Goal: Transaction & Acquisition: Purchase product/service

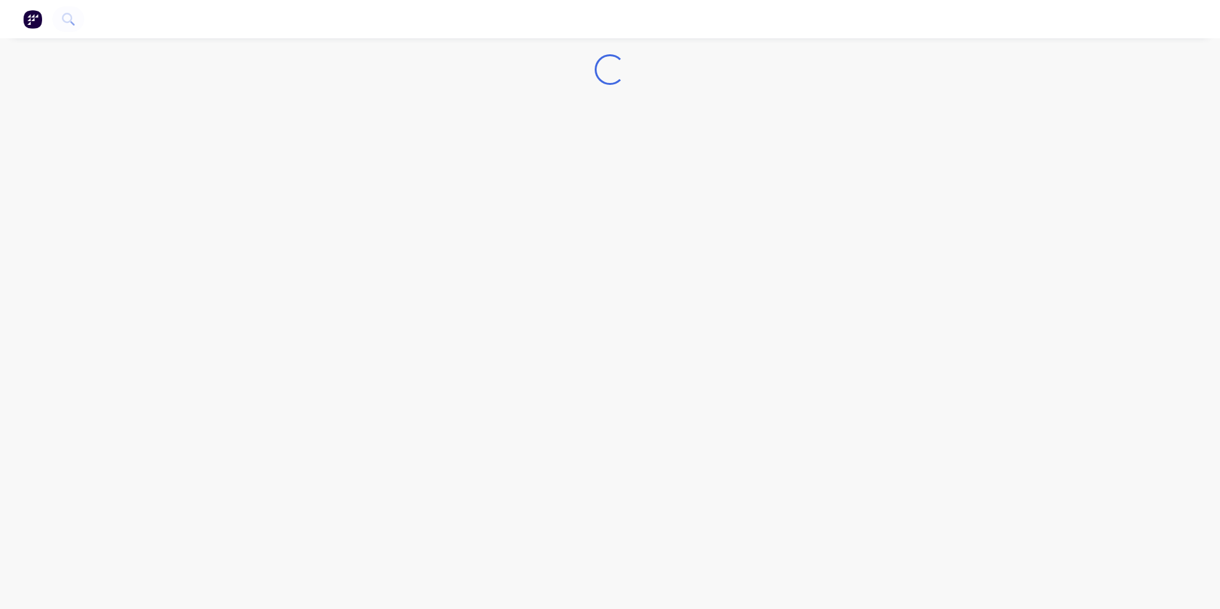
click at [27, 18] on img "button" at bounding box center [32, 19] width 19 height 19
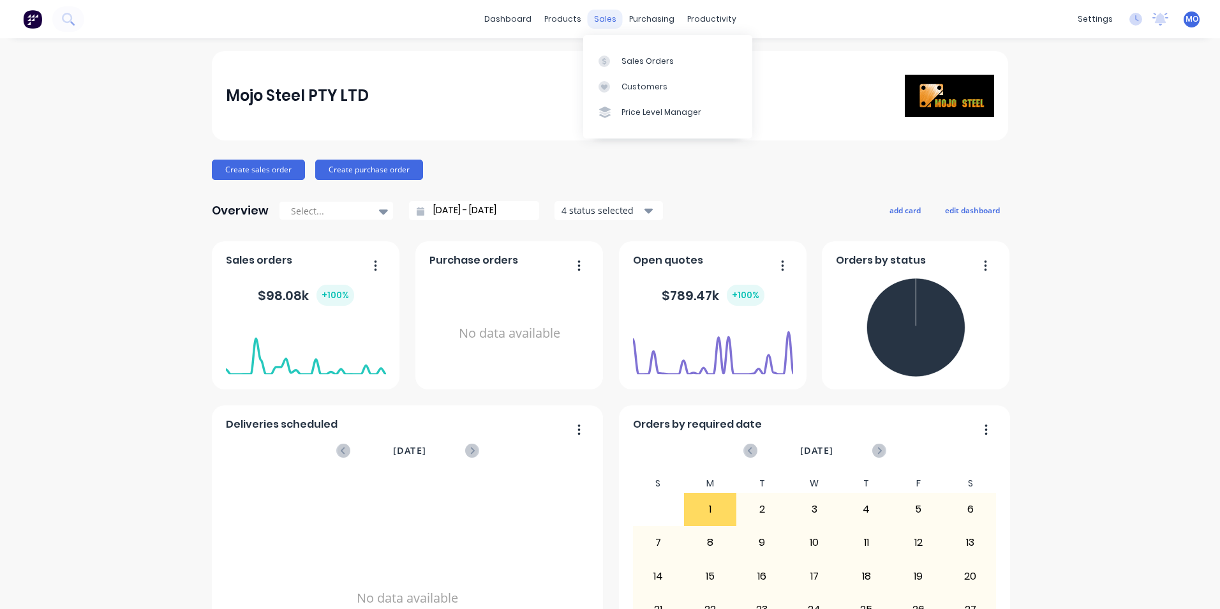
click at [592, 17] on div "sales" at bounding box center [605, 19] width 35 height 19
click at [632, 64] on div "Sales Orders" at bounding box center [648, 61] width 52 height 11
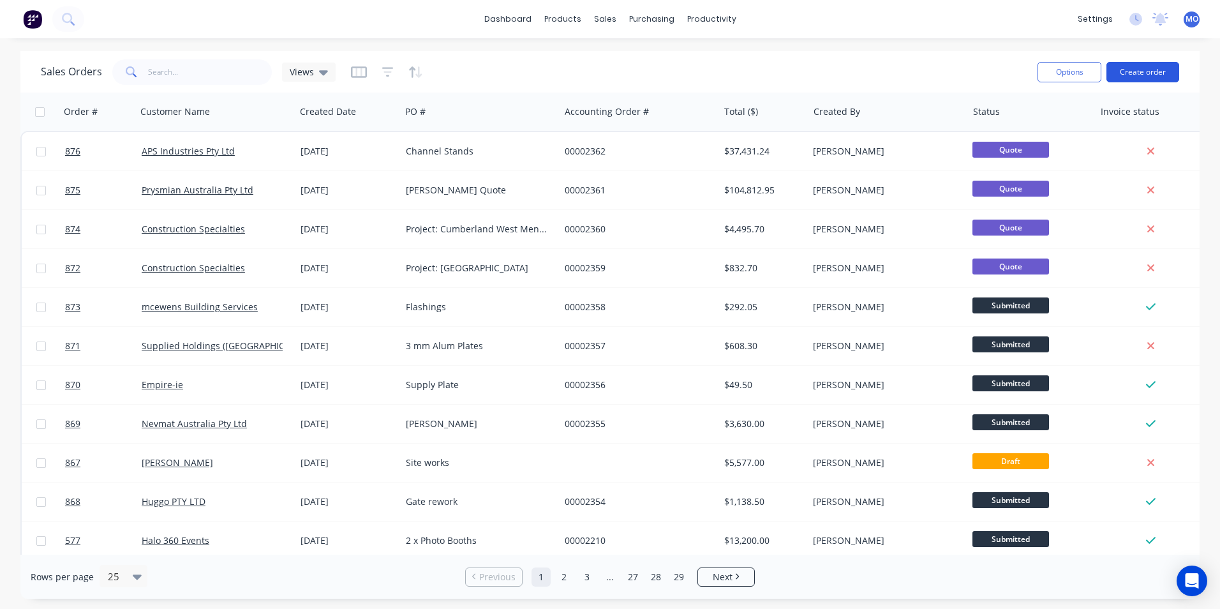
click at [1151, 65] on button "Create order" at bounding box center [1143, 72] width 73 height 20
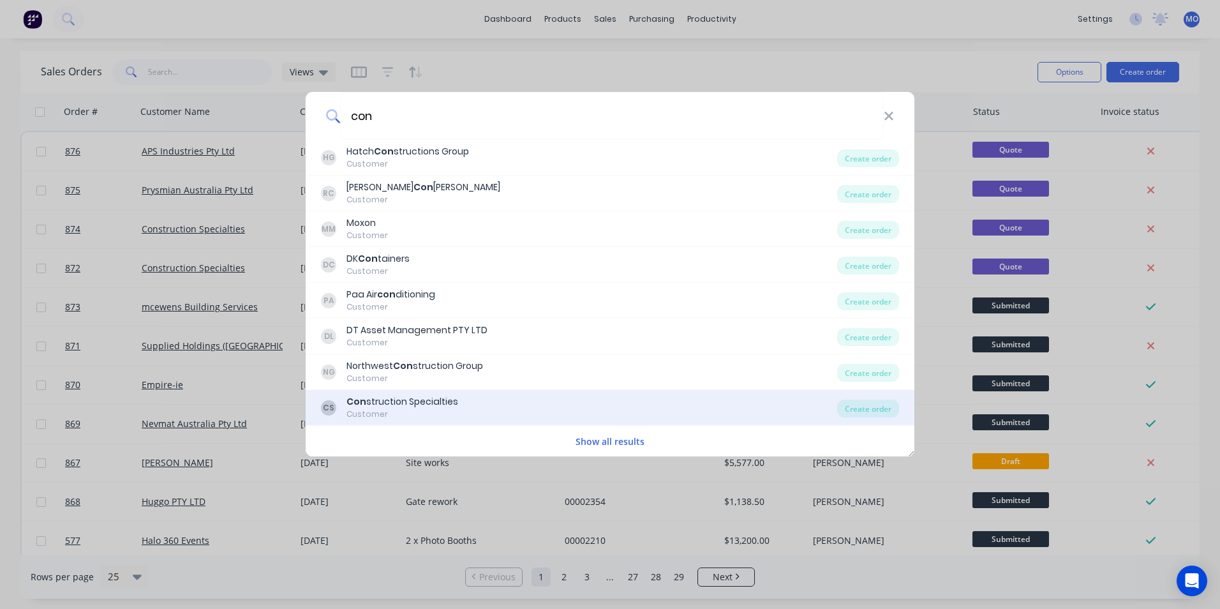
type input "con"
click at [885, 395] on div "CS Con struction Specialties Customer Create order" at bounding box center [610, 408] width 609 height 36
click at [864, 402] on div "Create order" at bounding box center [868, 409] width 62 height 18
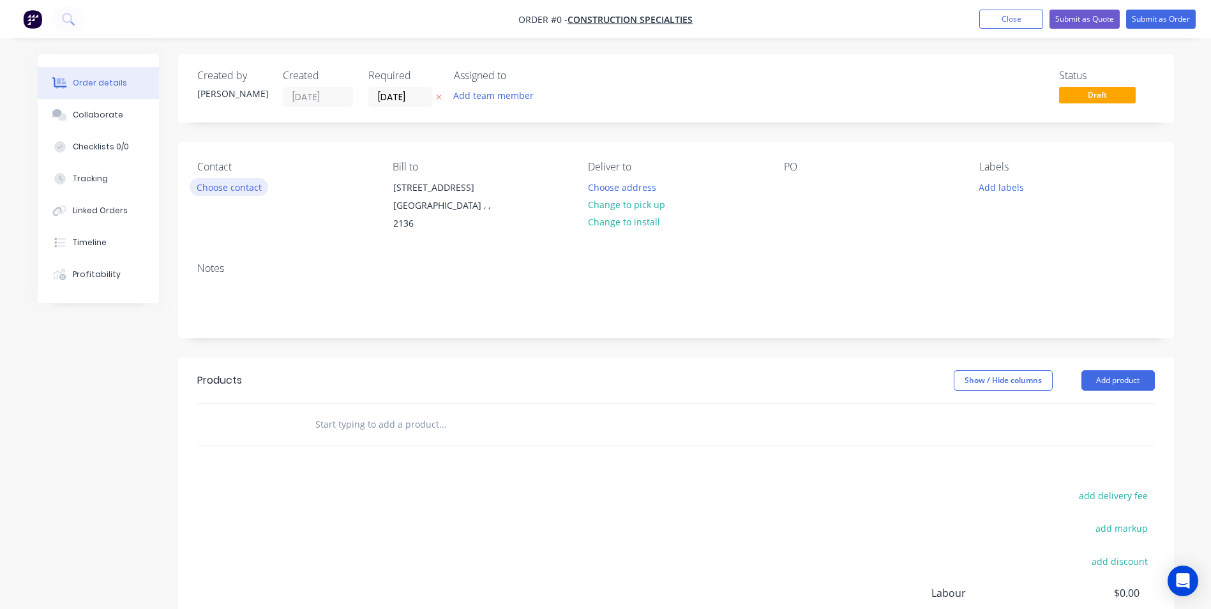
click at [198, 189] on button "Choose contact" at bounding box center [229, 186] width 78 height 17
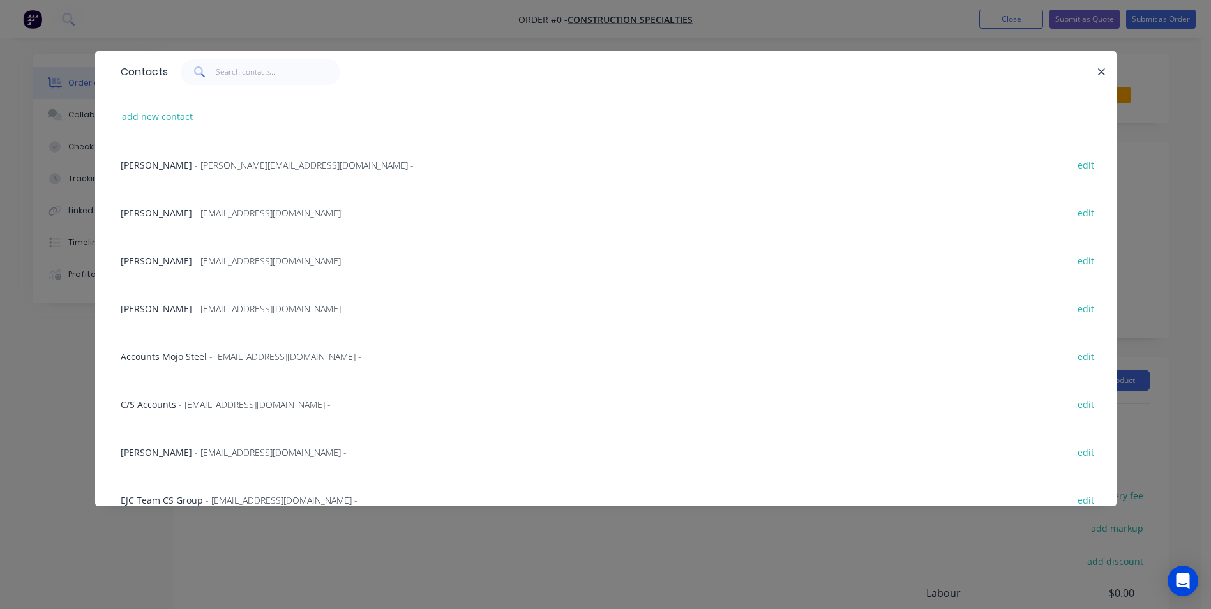
click at [186, 265] on div "Mary Lee - MLee@c-sgroup.com - edit" at bounding box center [605, 260] width 983 height 48
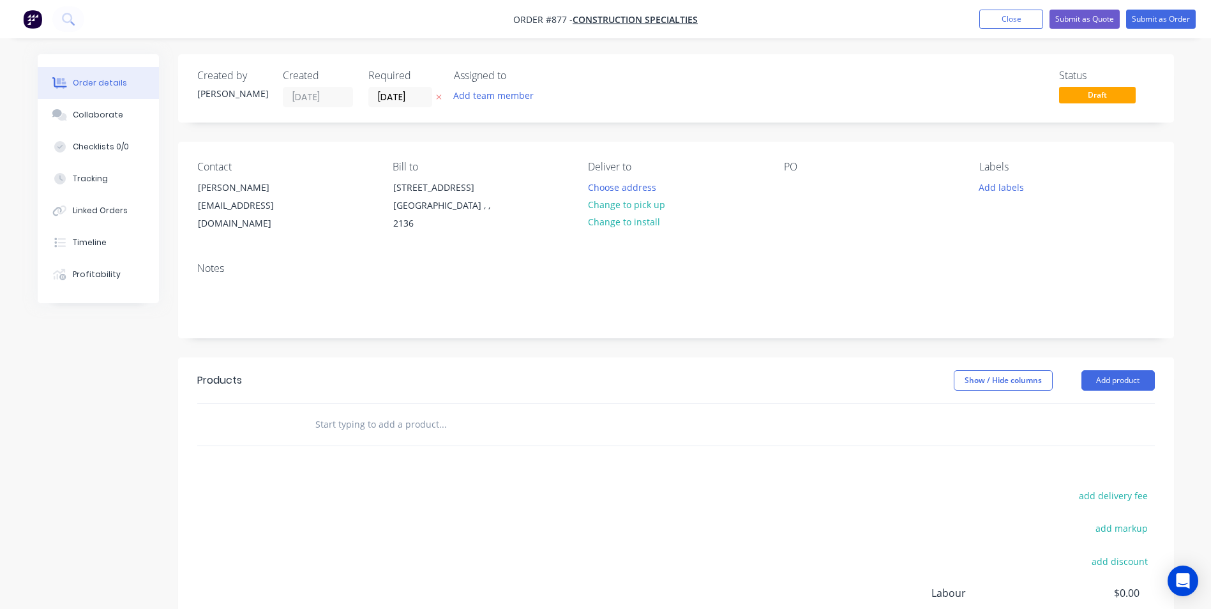
click at [802, 197] on div "PO" at bounding box center [871, 197] width 175 height 72
click at [793, 193] on div at bounding box center [794, 187] width 20 height 19
drag, startPoint x: 795, startPoint y: 165, endPoint x: 789, endPoint y: 188, distance: 22.9
click at [789, 187] on div at bounding box center [794, 187] width 20 height 19
paste div
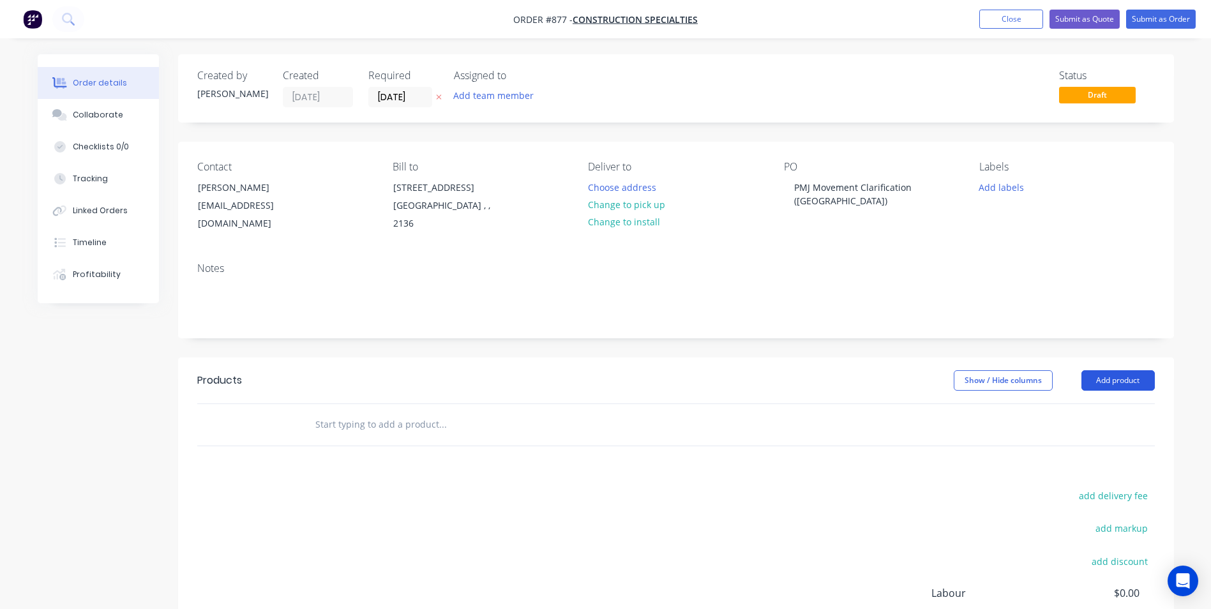
click at [1103, 383] on button "Add product" at bounding box center [1117, 380] width 73 height 20
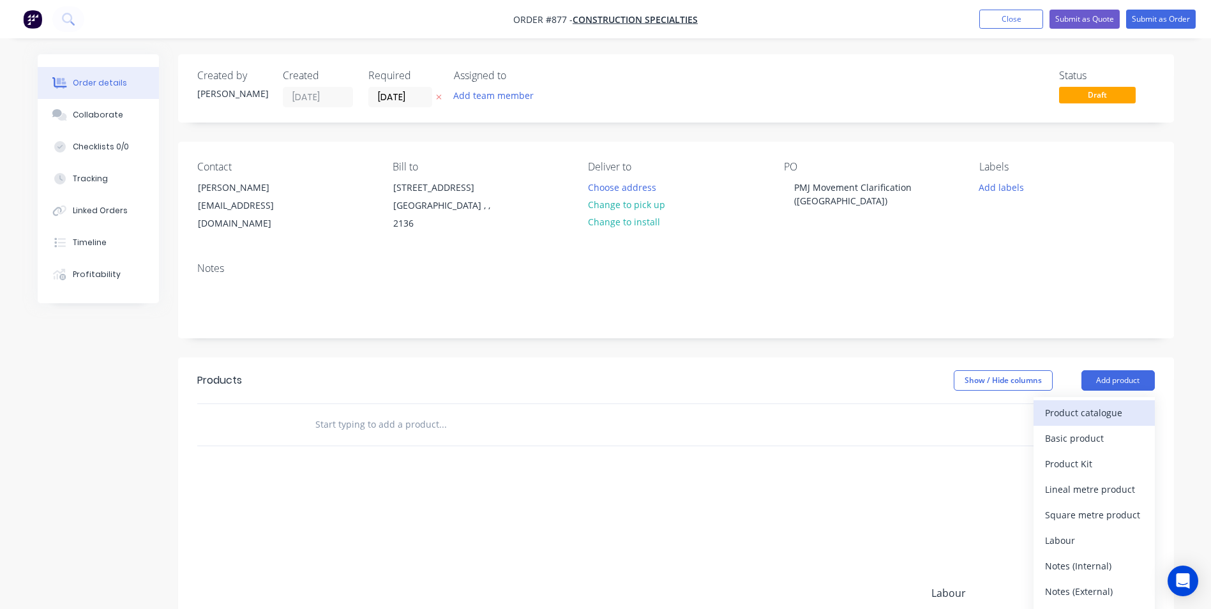
click at [1075, 405] on div "Product catalogue" at bounding box center [1094, 412] width 98 height 19
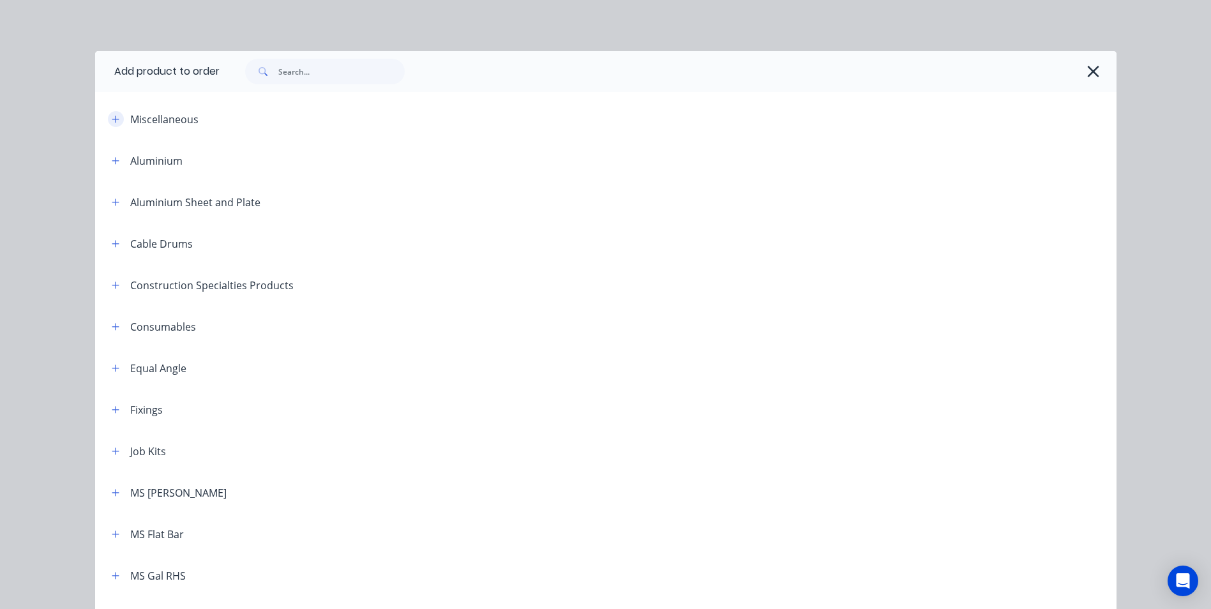
click at [116, 119] on button "button" at bounding box center [116, 119] width 16 height 16
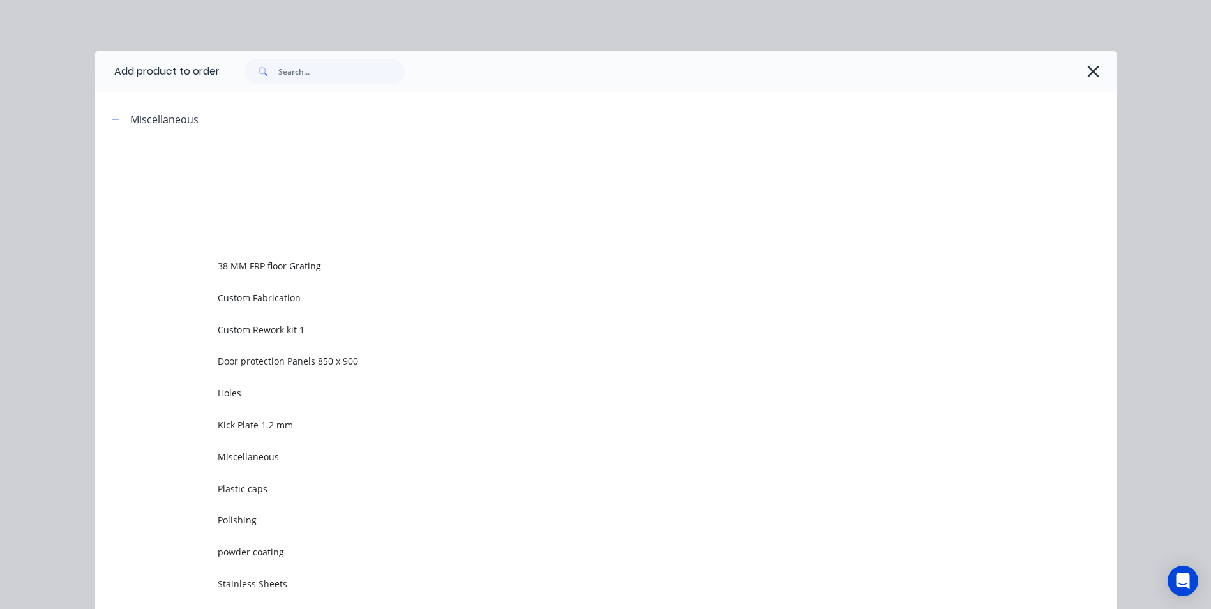
click at [250, 319] on td "Custom Rework kit 1" at bounding box center [667, 329] width 899 height 32
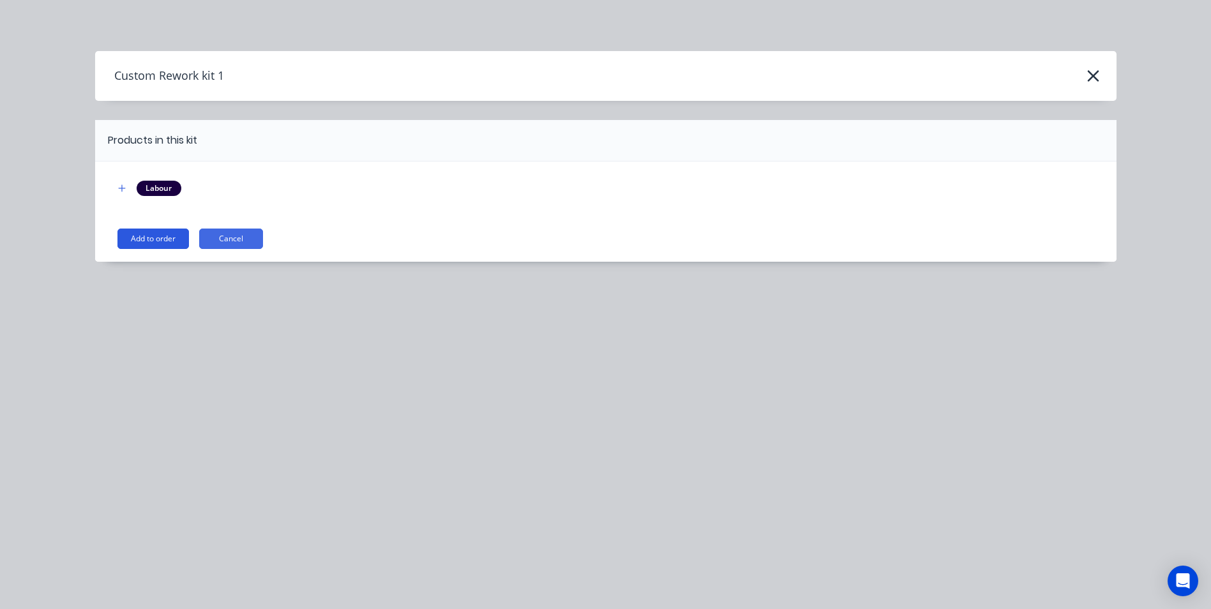
click at [155, 243] on button "Add to order" at bounding box center [152, 238] width 71 height 20
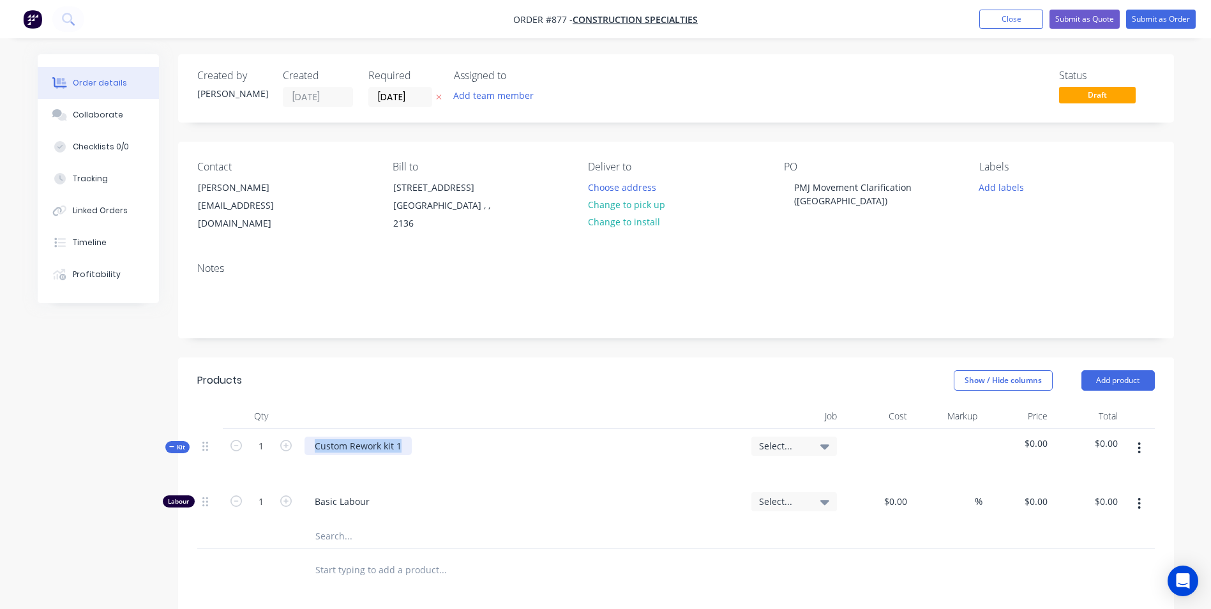
drag, startPoint x: 410, startPoint y: 445, endPoint x: 300, endPoint y: 449, distance: 110.5
click at [300, 449] on div "Custom Rework kit 1" at bounding box center [522, 457] width 447 height 56
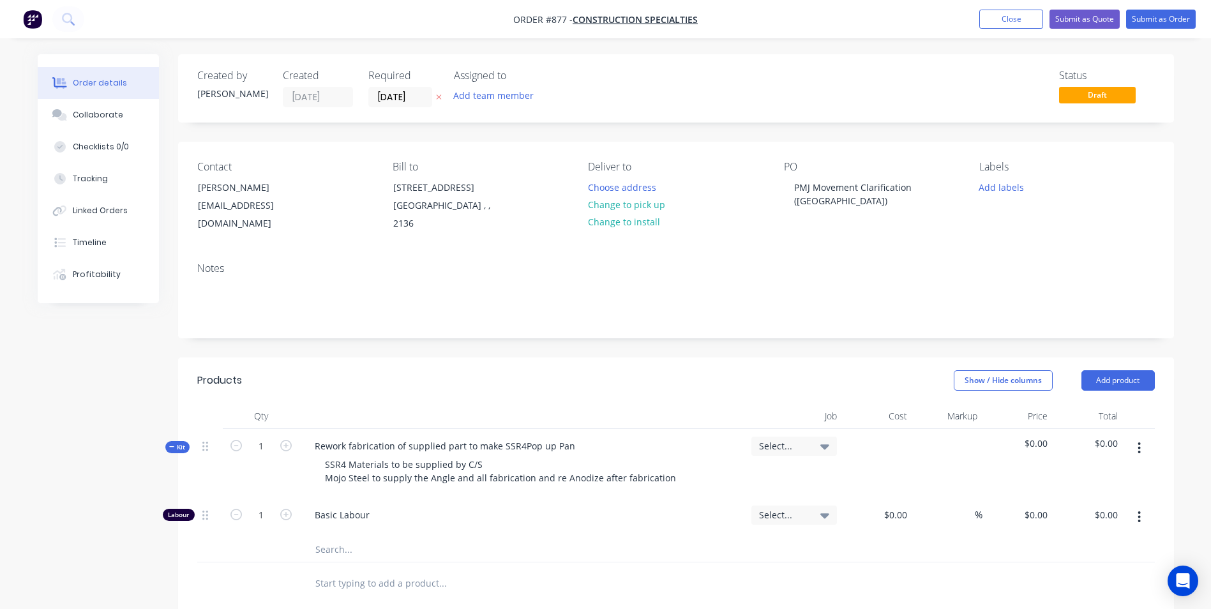
click at [1135, 513] on button "button" at bounding box center [1139, 516] width 30 height 23
click at [1137, 437] on button "button" at bounding box center [1139, 448] width 30 height 23
click at [1111, 486] on div "Add product to kit" at bounding box center [1094, 481] width 98 height 19
click at [1069, 551] on div "Basic product" at bounding box center [1094, 558] width 98 height 19
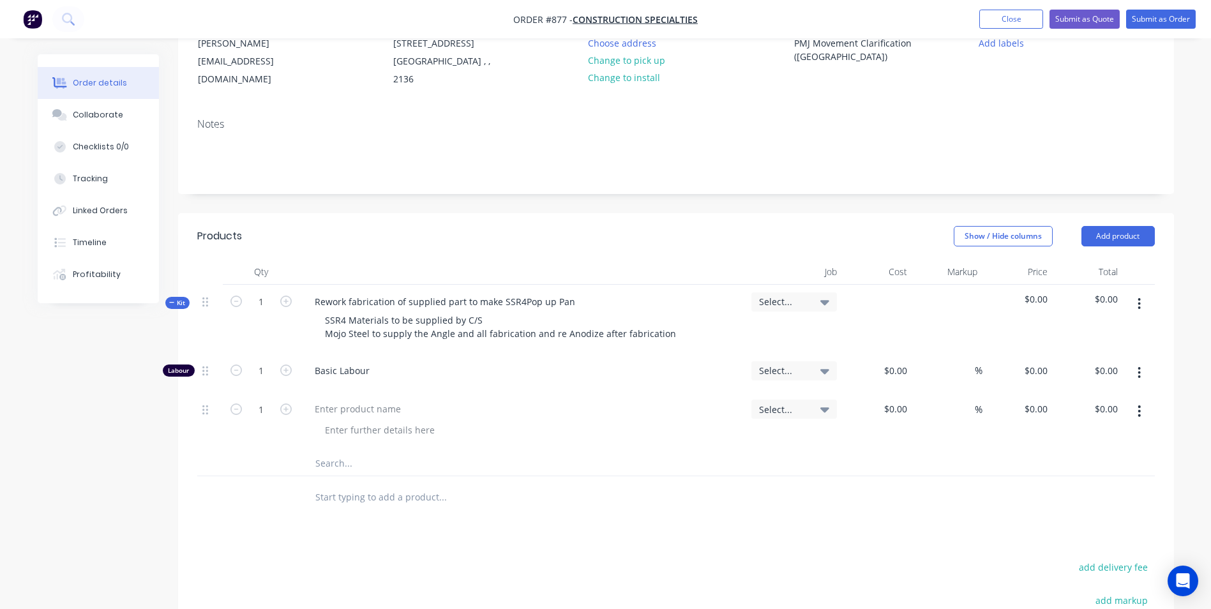
scroll to position [191, 0]
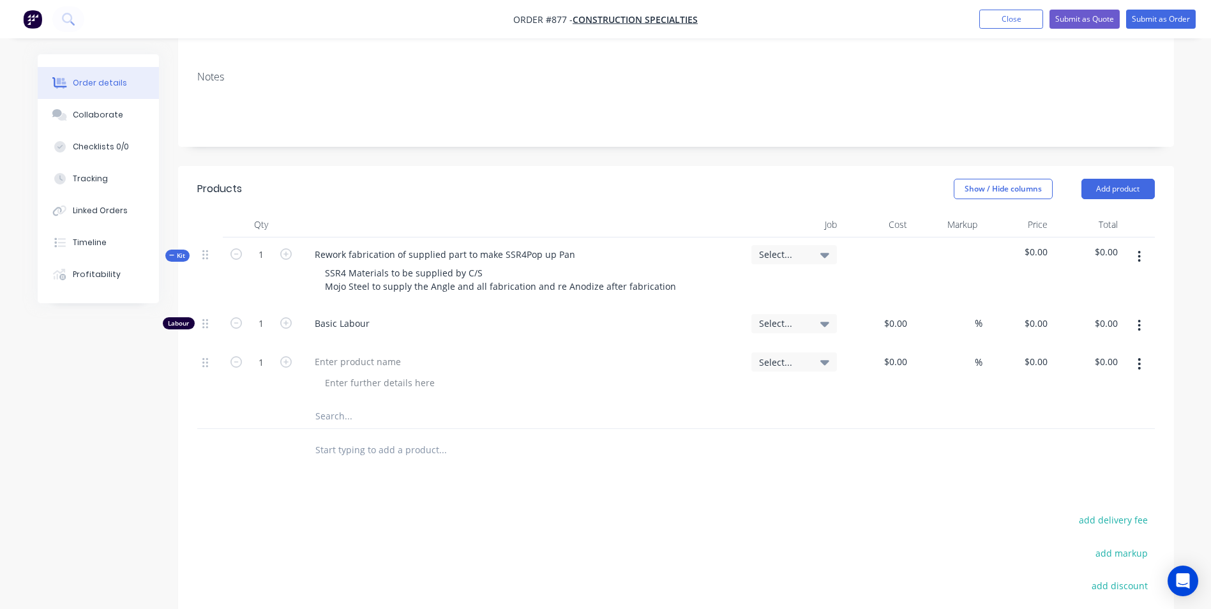
click at [1140, 371] on button "button" at bounding box center [1139, 363] width 30 height 23
click at [1086, 421] on div "Duplicate" at bounding box center [1094, 423] width 98 height 19
click at [1135, 366] on button "button" at bounding box center [1139, 363] width 30 height 23
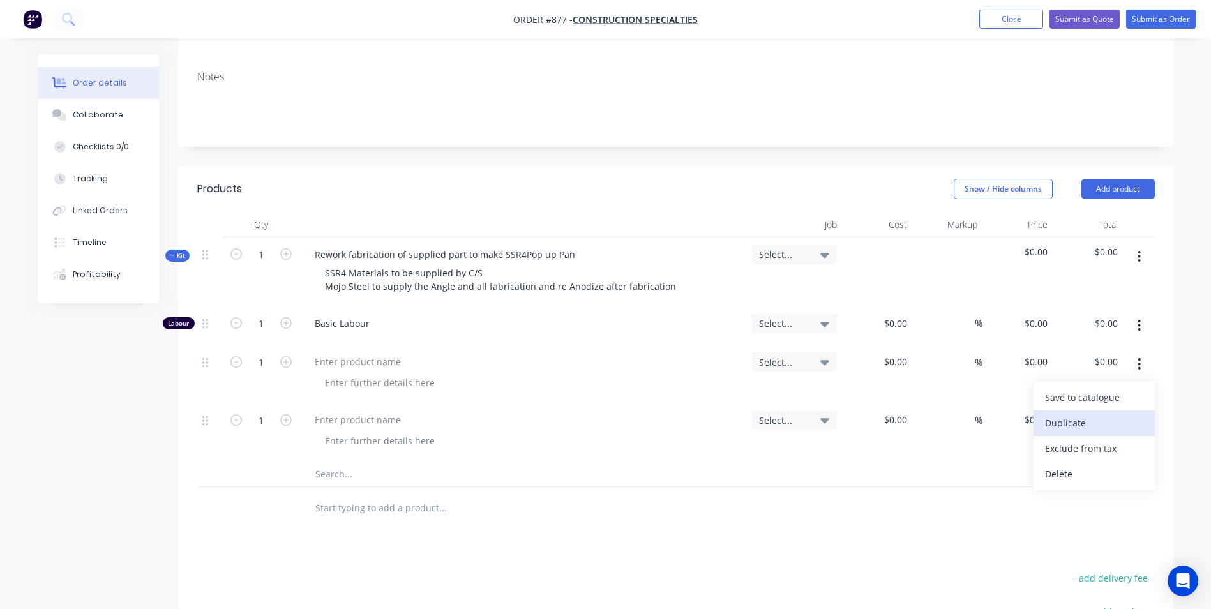
click at [1073, 417] on div "Duplicate" at bounding box center [1094, 423] width 98 height 19
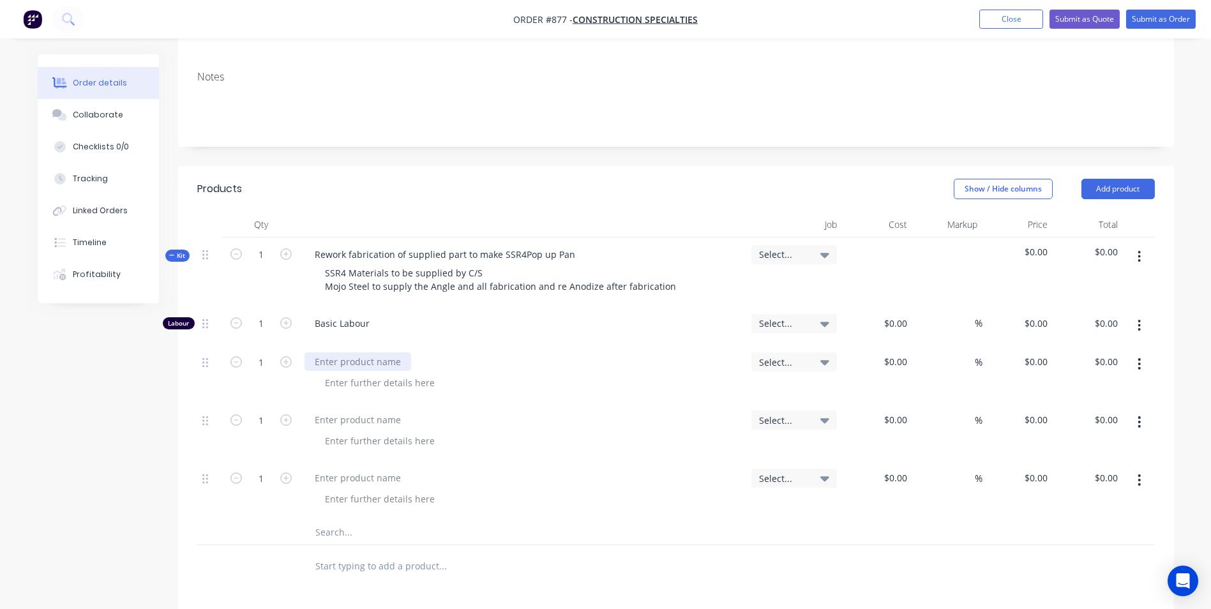
click at [360, 355] on div at bounding box center [357, 361] width 107 height 19
click at [363, 414] on div at bounding box center [357, 419] width 107 height 19
click at [325, 480] on div at bounding box center [357, 477] width 107 height 19
click at [899, 465] on div "$0.00 $0.00" at bounding box center [877, 490] width 70 height 58
click at [895, 470] on div "$0.00" at bounding box center [895, 477] width 34 height 19
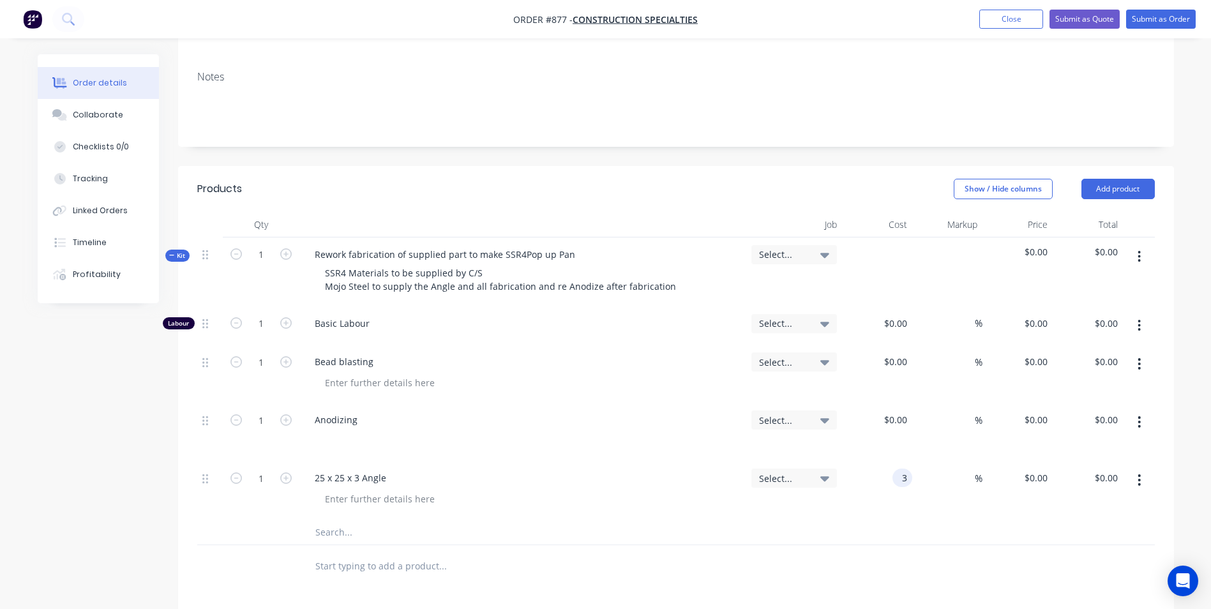
type input "$3.00"
type input "50"
type input "4.5"
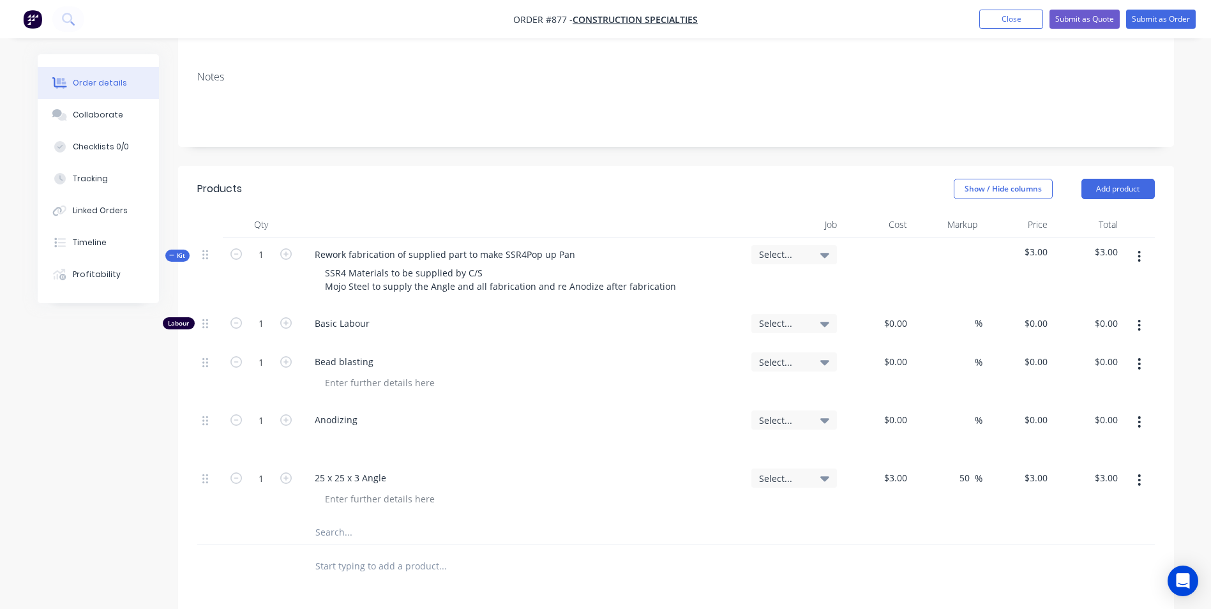
type input "$4.50"
type input "4.5"
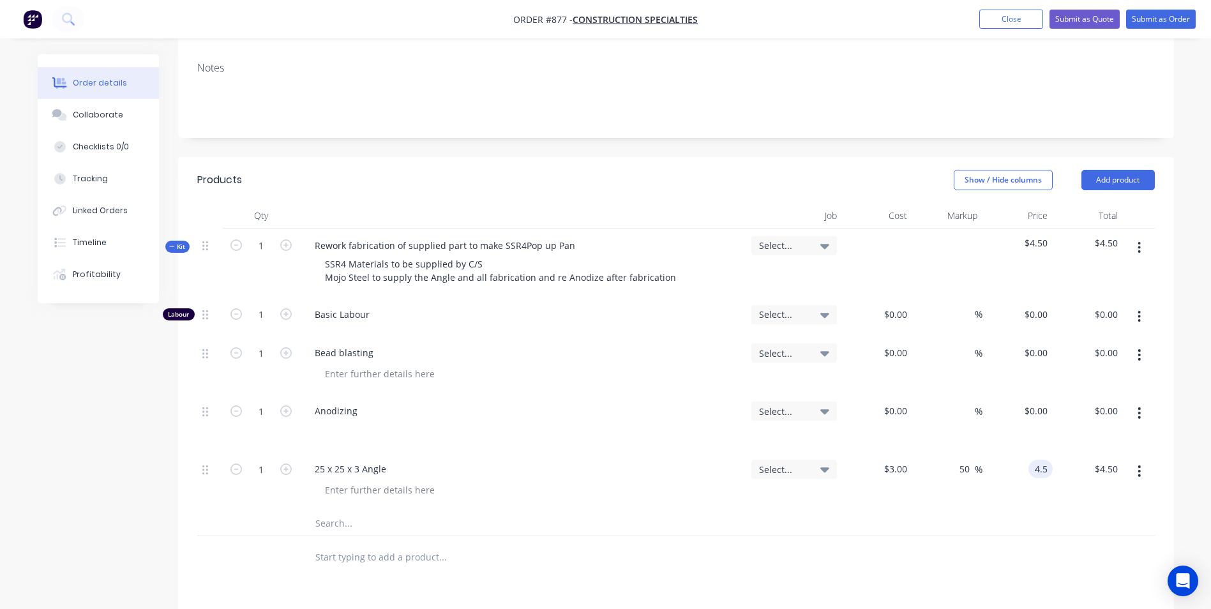
scroll to position [255, 0]
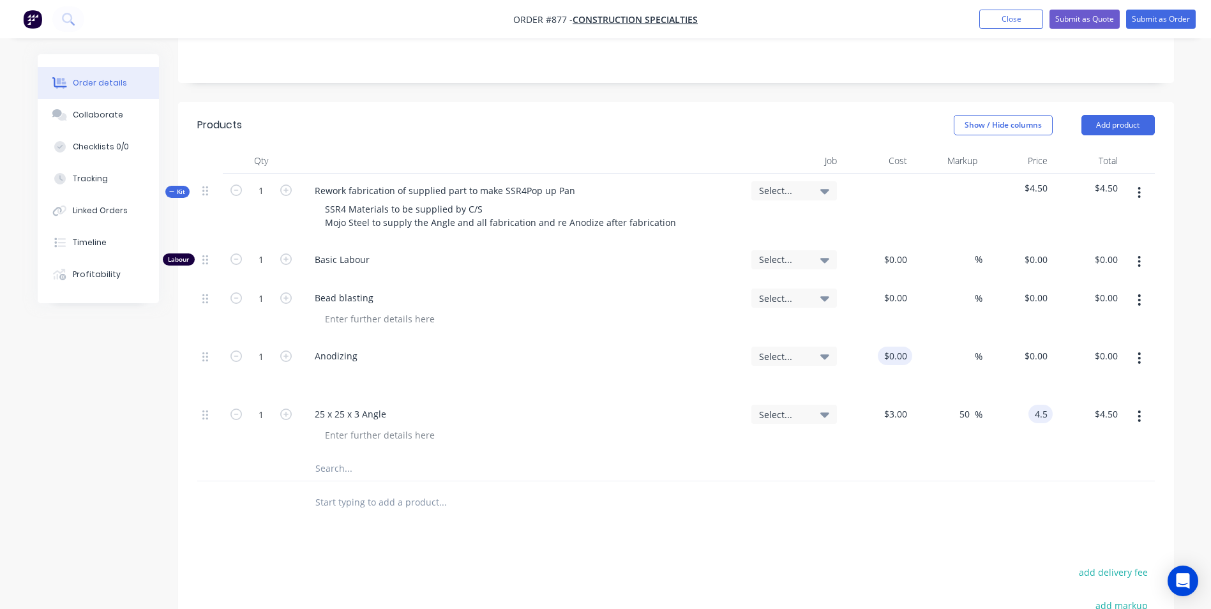
type input "$4.50"
click at [905, 354] on input at bounding box center [904, 356] width 15 height 19
type input "$30.00"
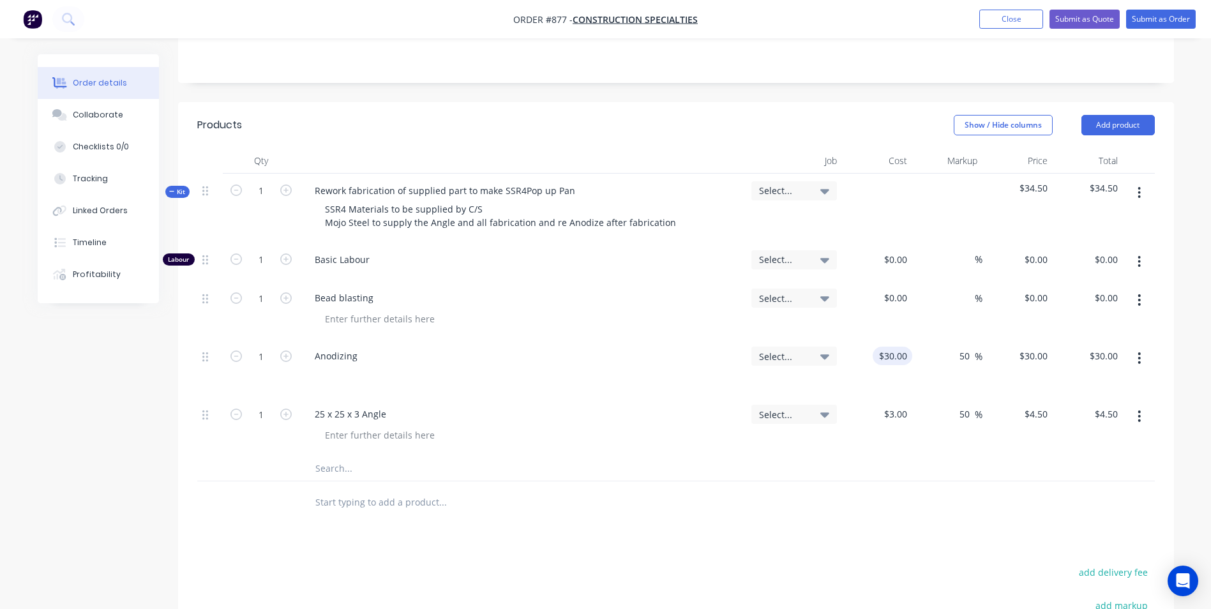
type input "50"
type input "45"
type input "$45.00"
click at [897, 263] on input at bounding box center [897, 259] width 29 height 19
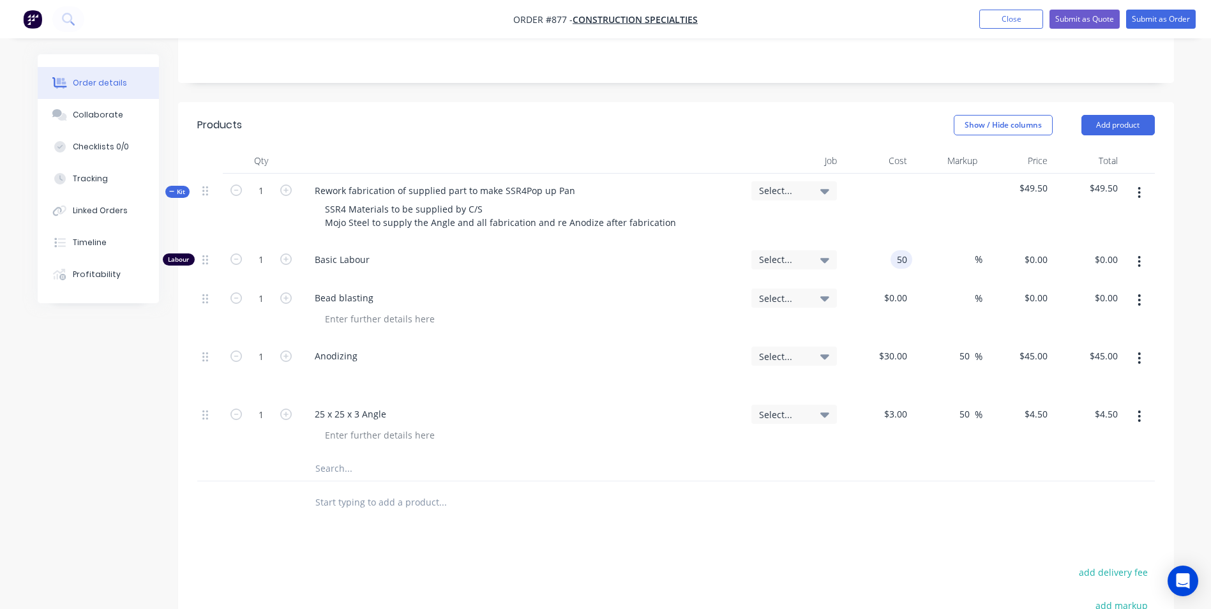
type input "$50.00"
type input "150"
type input "200"
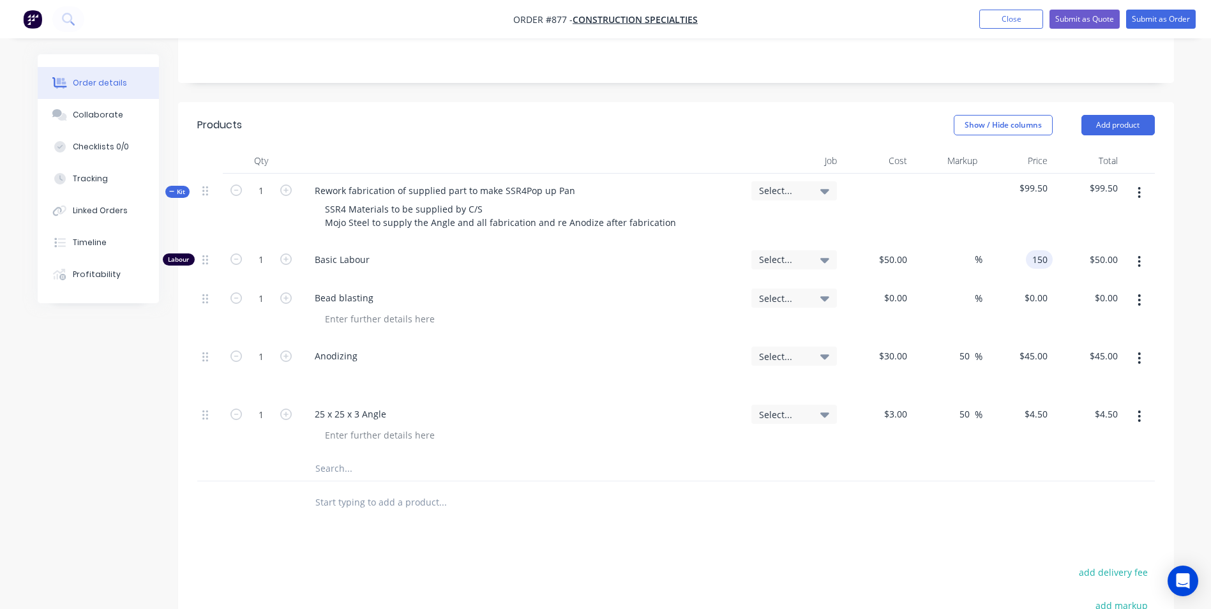
type input "$150.00"
click at [263, 195] on input "1" at bounding box center [260, 190] width 33 height 19
type input "20"
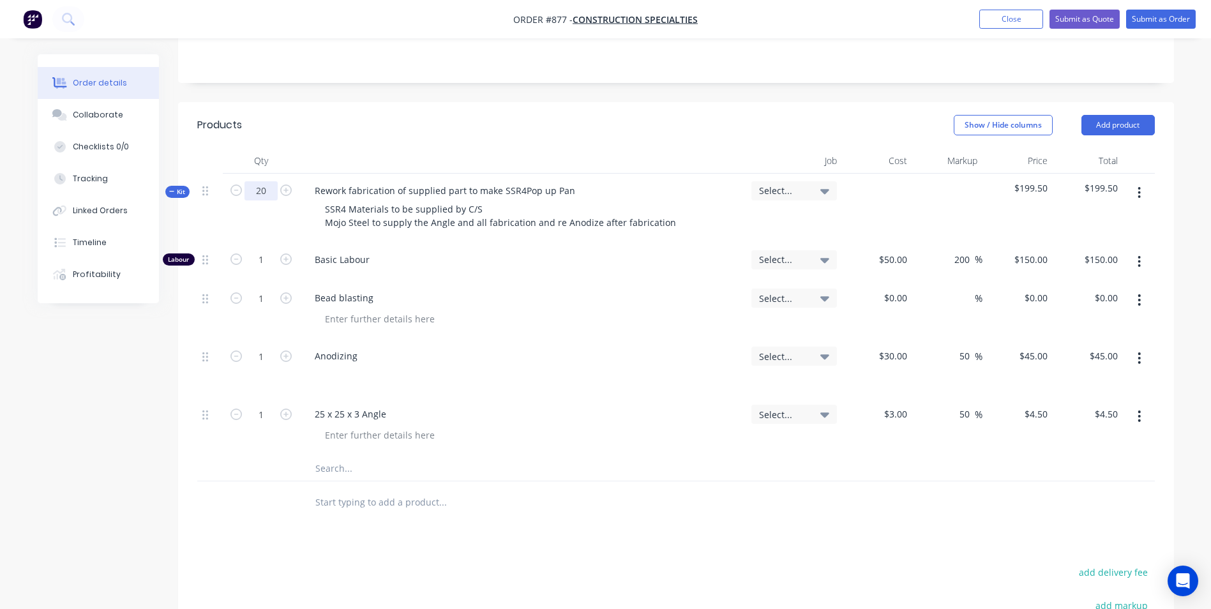
type input "$3,000.00"
type input "20"
type input "$900.00"
type input "20"
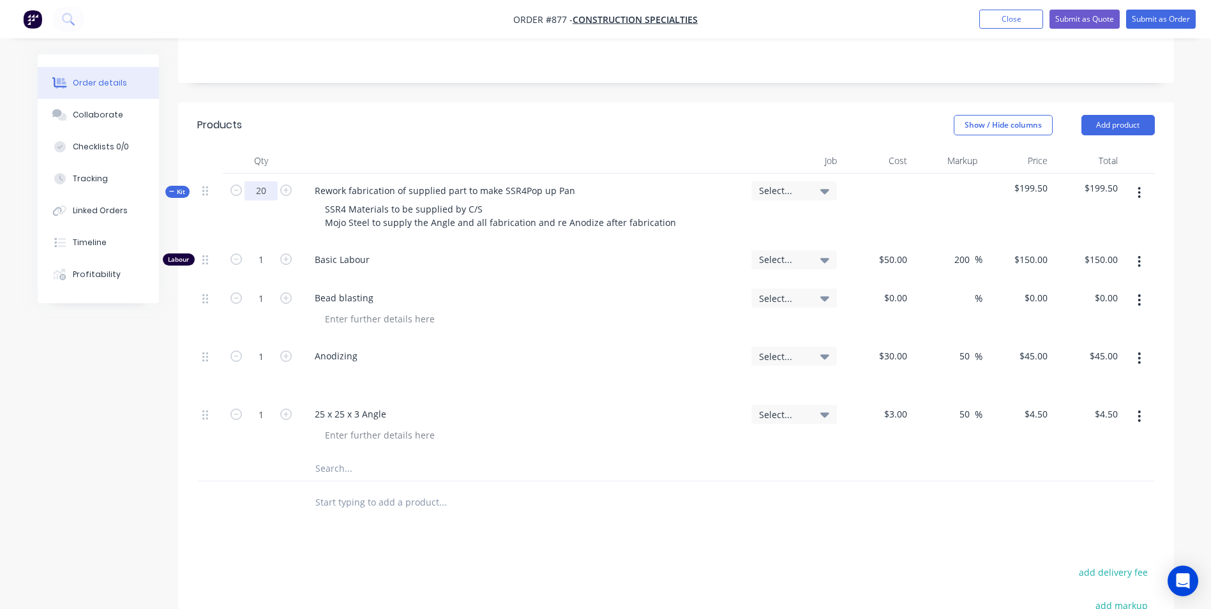
type input "$90.00"
click at [253, 269] on input "20" at bounding box center [260, 259] width 33 height 19
click at [896, 304] on div at bounding box center [902, 297] width 20 height 19
type input "$20.00"
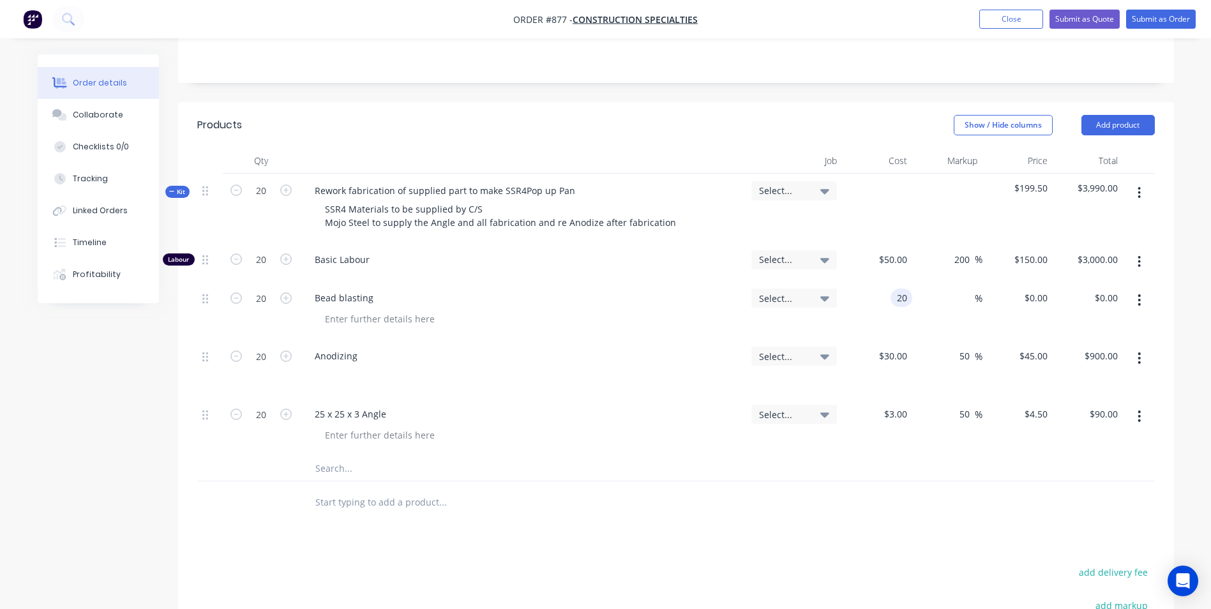
type input "$400.00"
type input "50"
type input "30"
type input "$600.00"
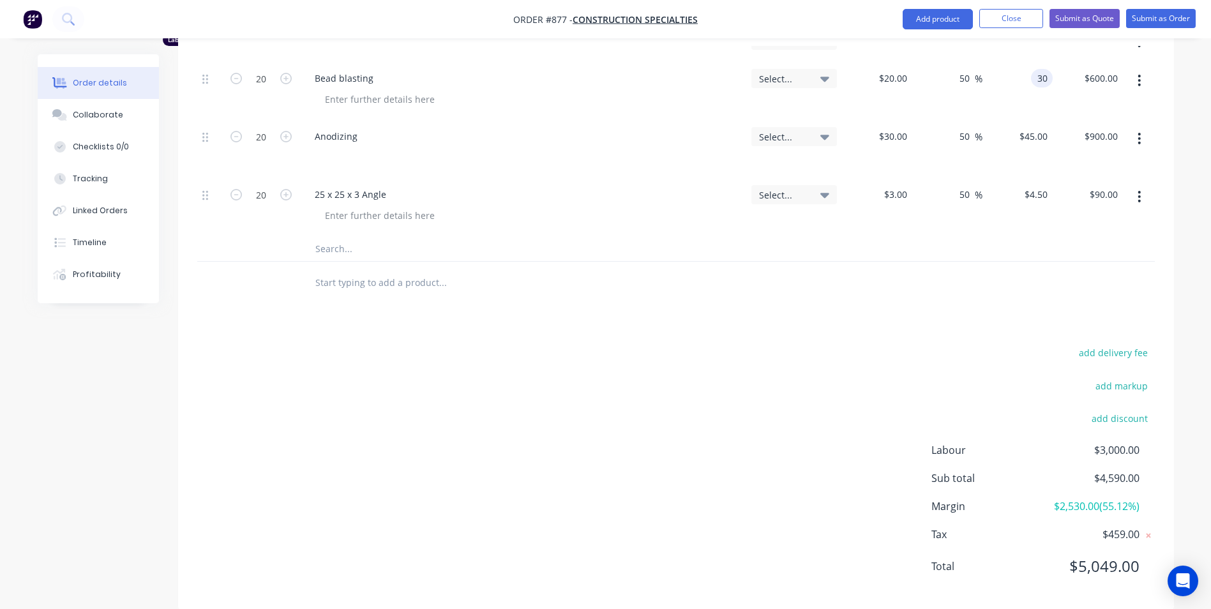
scroll to position [495, 0]
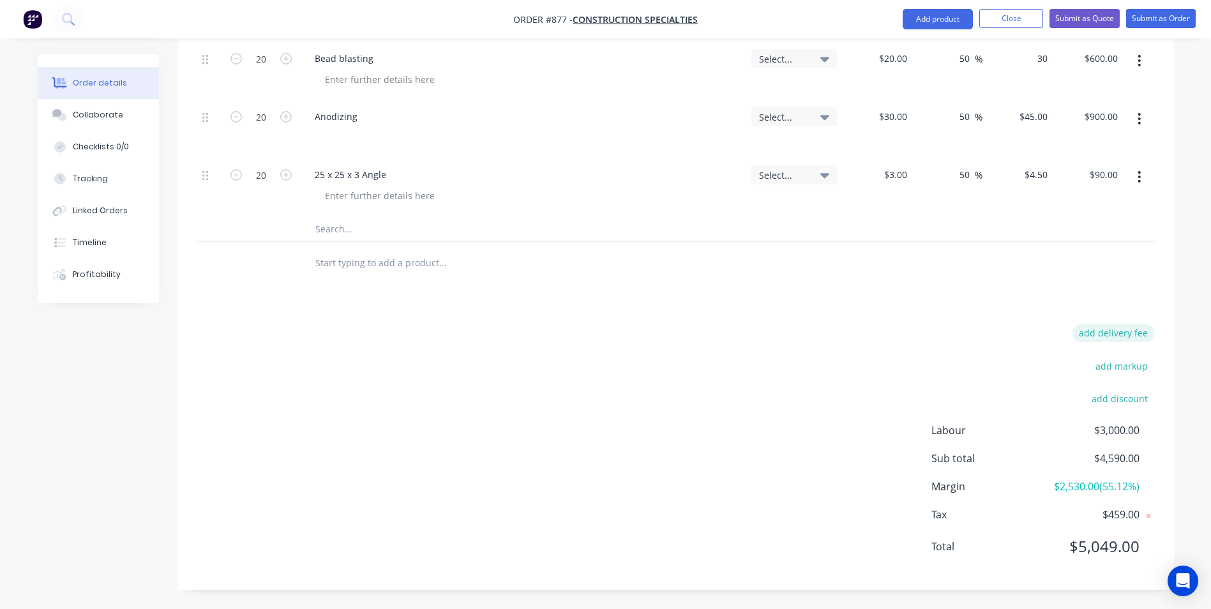
click at [1133, 339] on button "add delivery fee" at bounding box center [1113, 332] width 82 height 17
type input "$30.00"
type input "55"
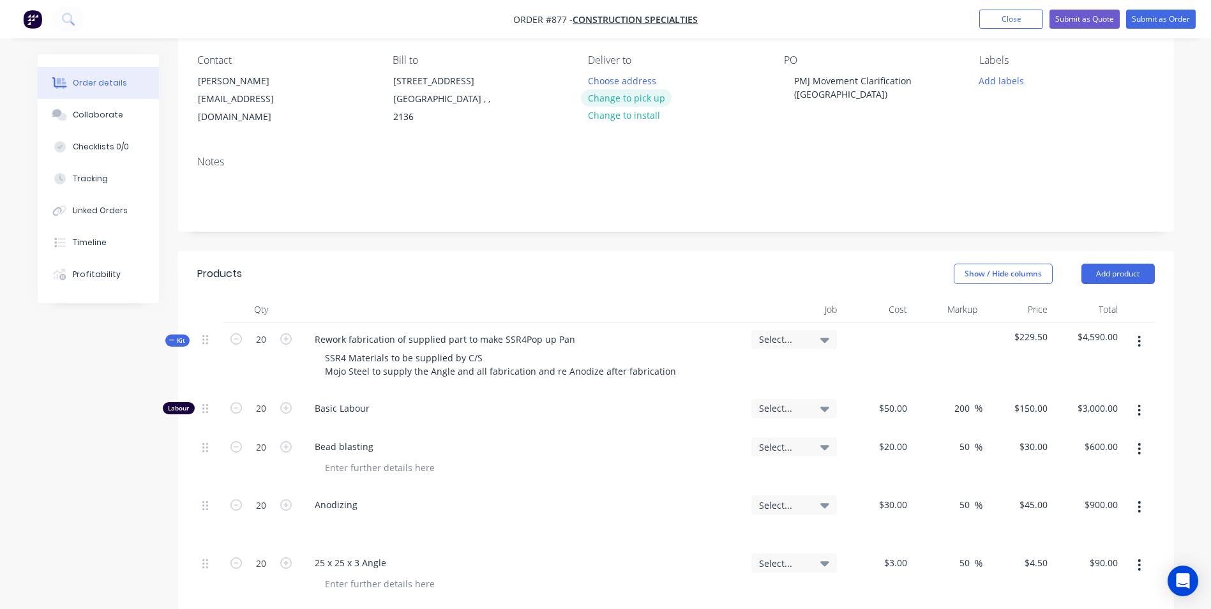
scroll to position [105, 0]
drag, startPoint x: 903, startPoint y: 91, endPoint x: 795, endPoint y: 74, distance: 109.2
click at [795, 74] on div "PMJ Movement Clarification ([GEOGRAPHIC_DATA])" at bounding box center [864, 89] width 160 height 32
copy div "PMJ Movement Clarification ([GEOGRAPHIC_DATA])"
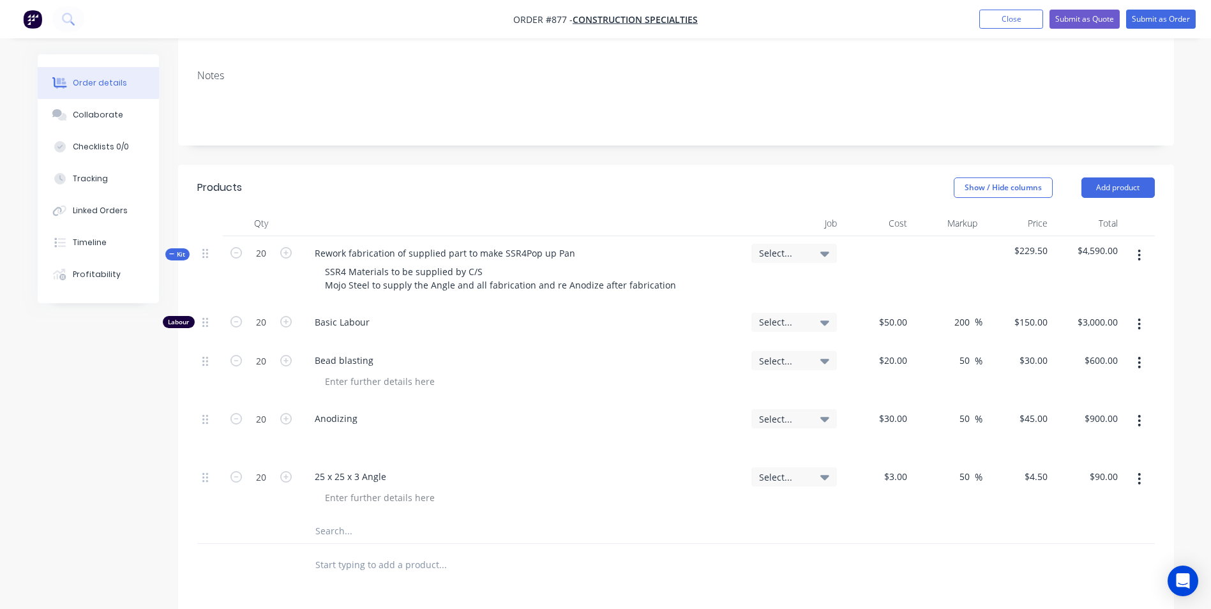
scroll to position [424, 0]
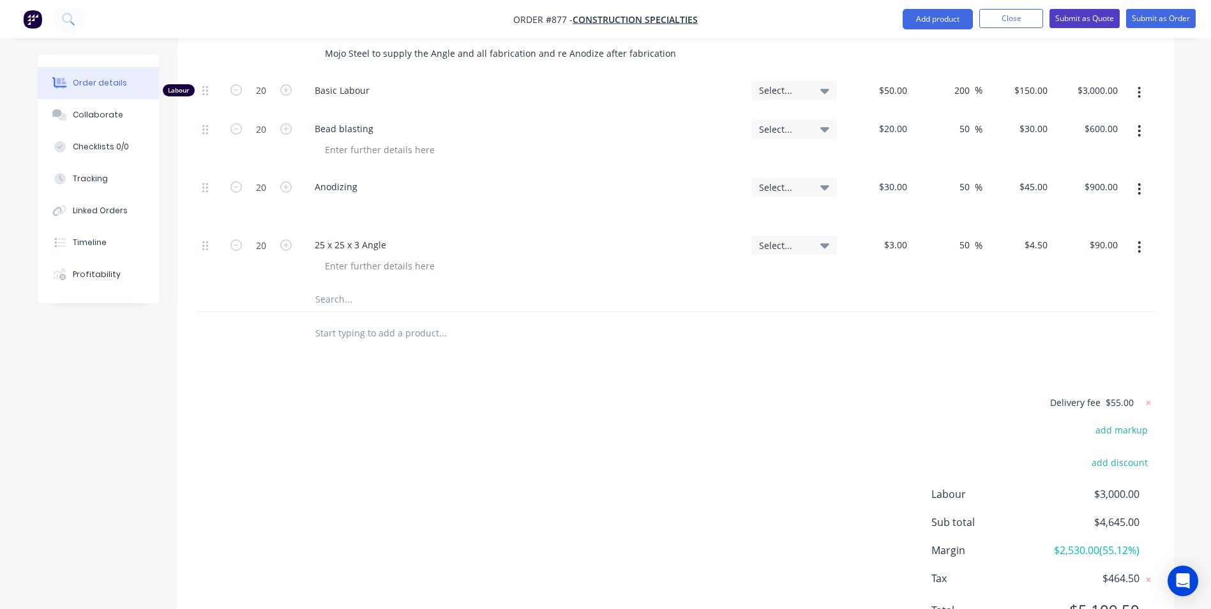
click at [1093, 24] on button "Submit as Quote" at bounding box center [1084, 18] width 70 height 19
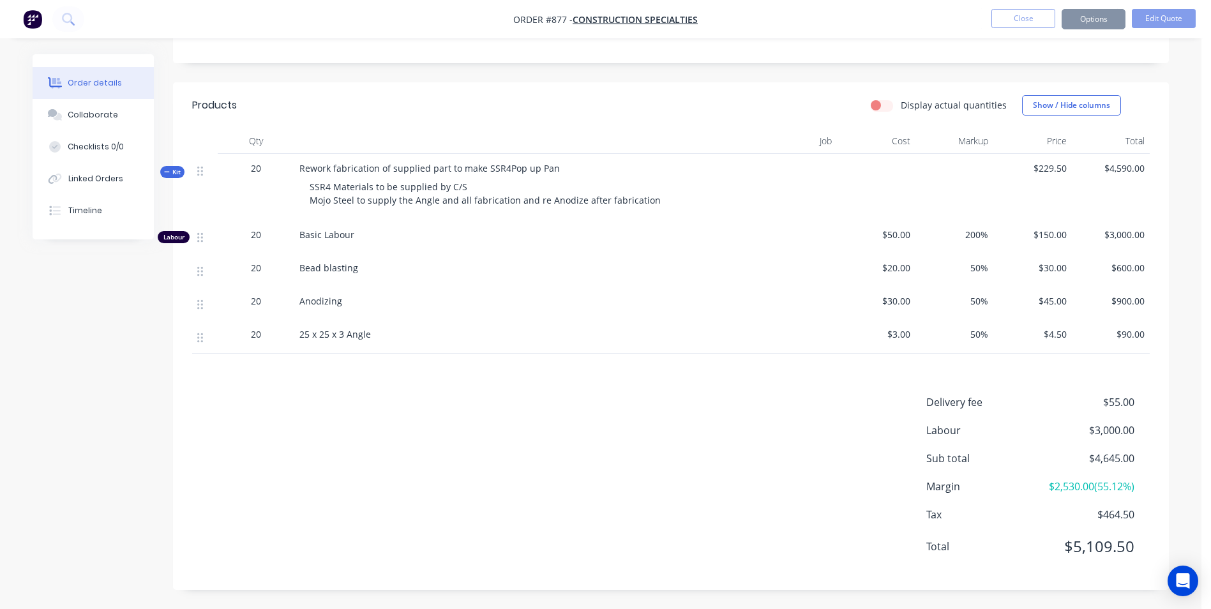
scroll to position [0, 0]
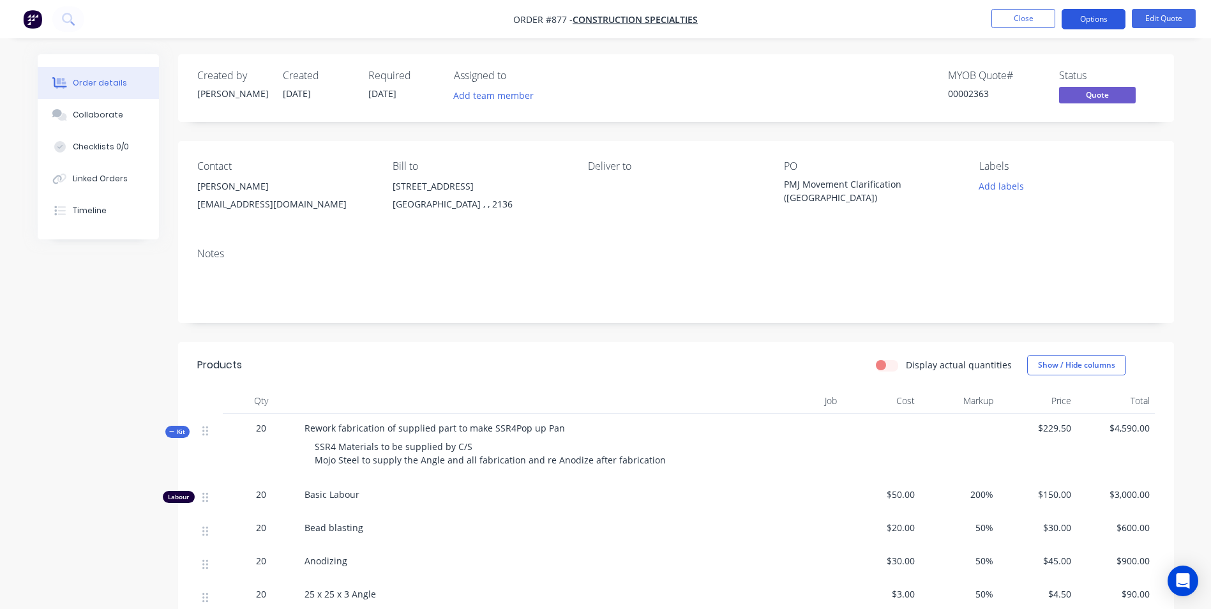
click at [1111, 13] on button "Options" at bounding box center [1093, 19] width 64 height 20
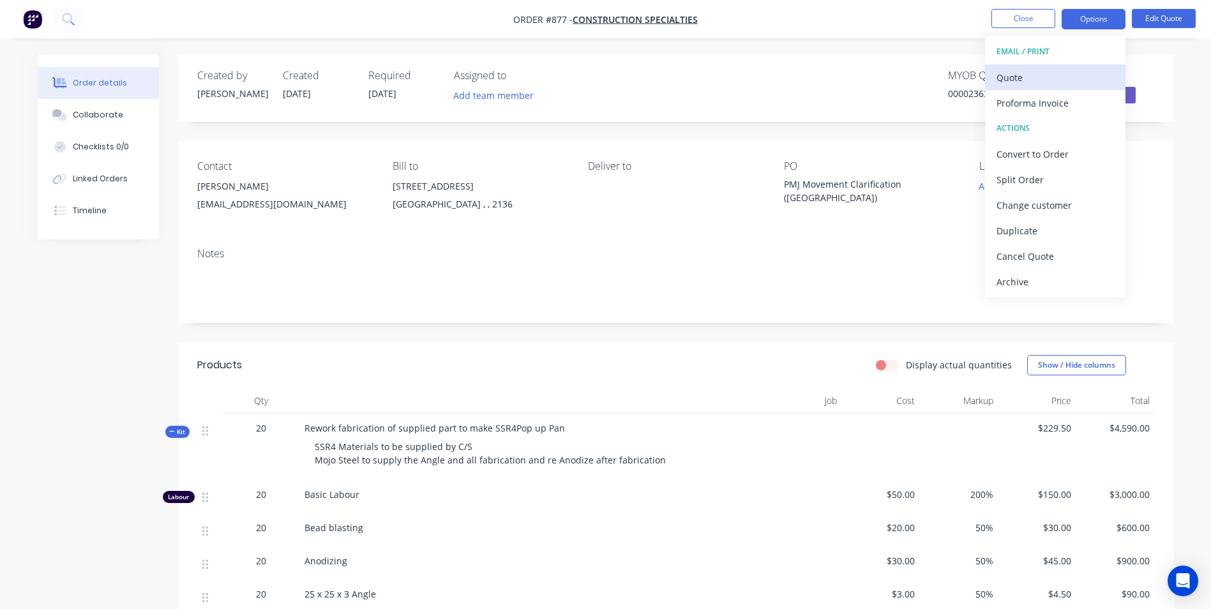
click at [1031, 86] on div "Quote" at bounding box center [1054, 77] width 117 height 19
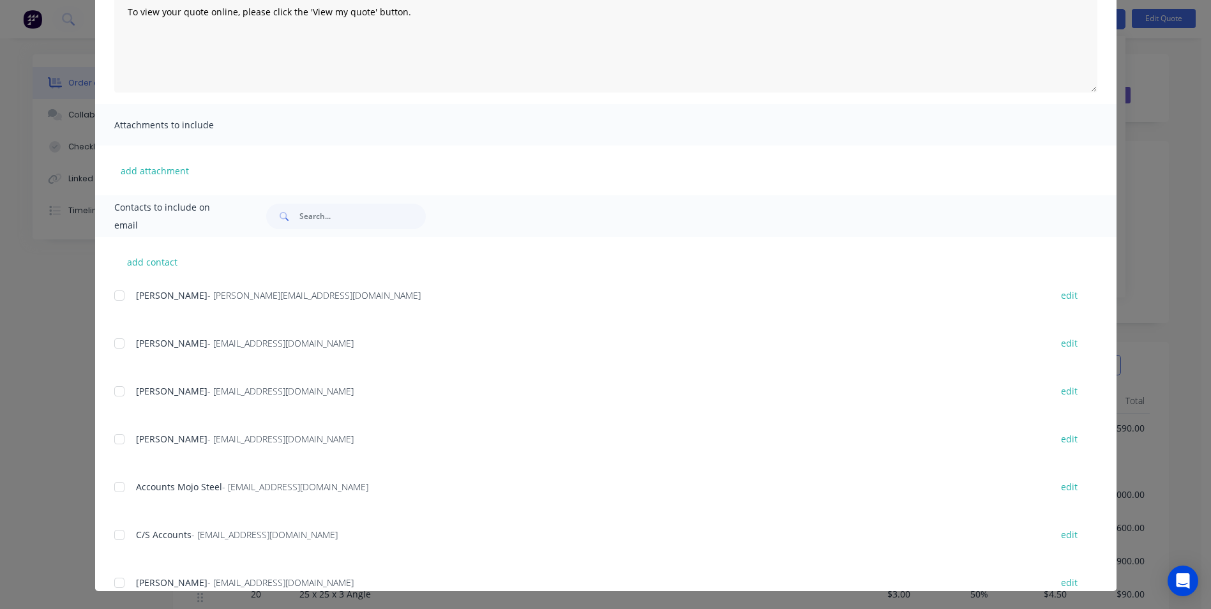
click at [115, 346] on div at bounding box center [120, 344] width 26 height 26
click at [107, 395] on div "add contact Michael Ogston - michael@mojosteel.com.au edit Calvin - chuynh@c-sg…" at bounding box center [605, 414] width 1021 height 354
click at [117, 397] on div at bounding box center [120, 391] width 26 height 26
click at [116, 440] on div at bounding box center [120, 439] width 26 height 26
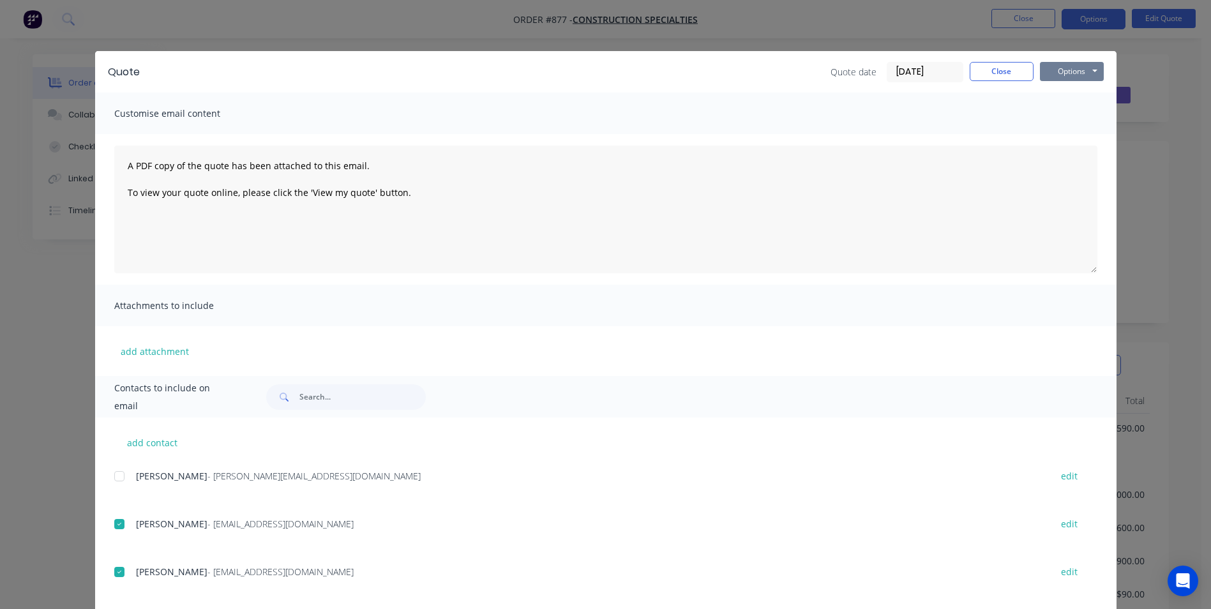
click at [1070, 73] on button "Options" at bounding box center [1072, 71] width 64 height 19
click at [1063, 137] on button "Email" at bounding box center [1081, 136] width 82 height 21
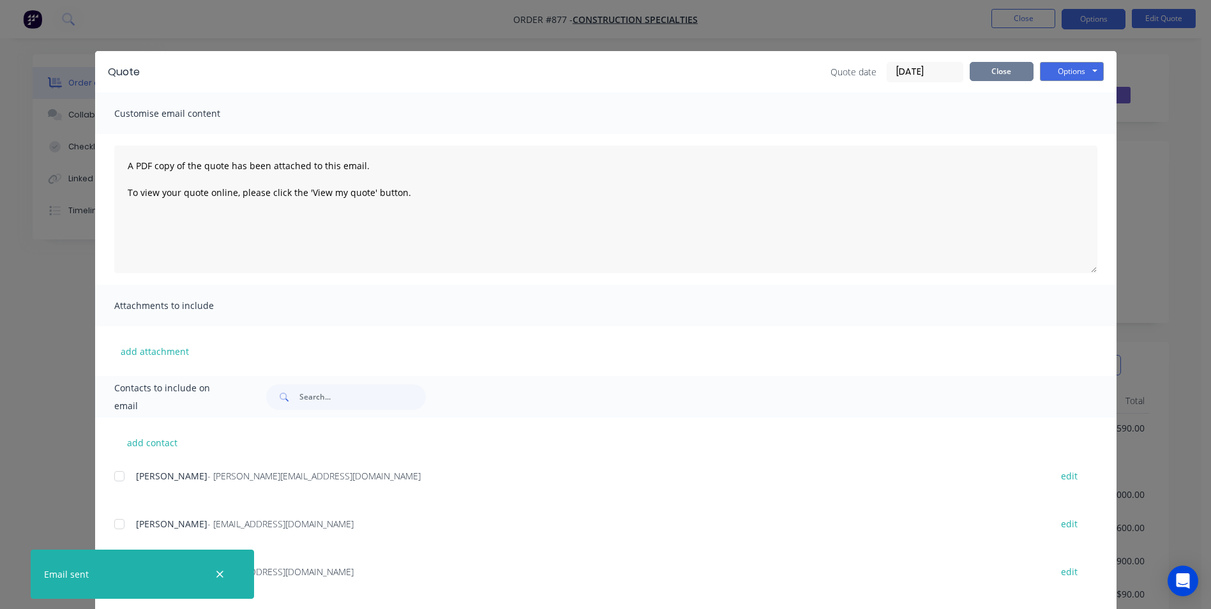
click at [994, 74] on button "Close" at bounding box center [1001, 71] width 64 height 19
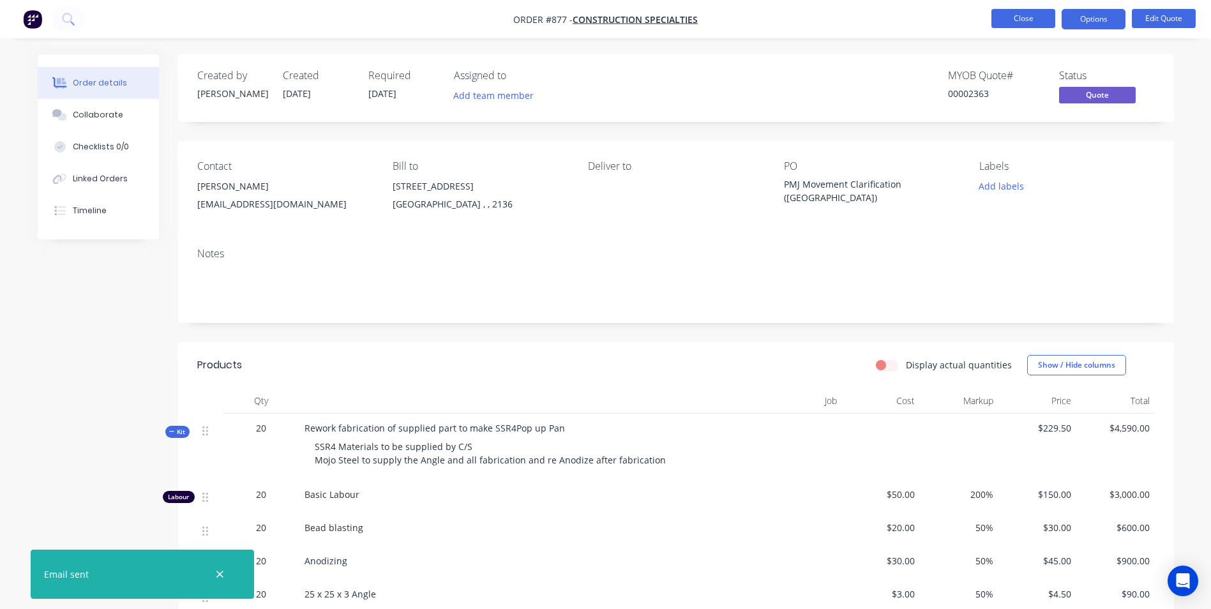
click at [1013, 17] on button "Close" at bounding box center [1023, 18] width 64 height 19
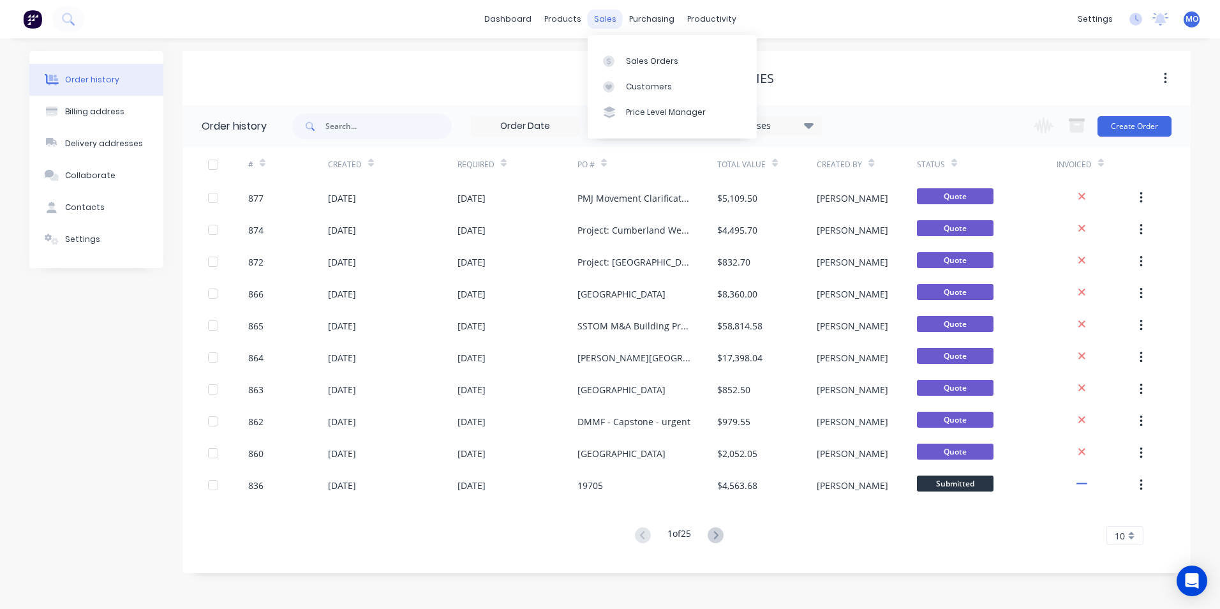
click at [609, 24] on div "sales" at bounding box center [605, 19] width 35 height 19
click at [647, 64] on div "Sales Orders" at bounding box center [652, 61] width 52 height 11
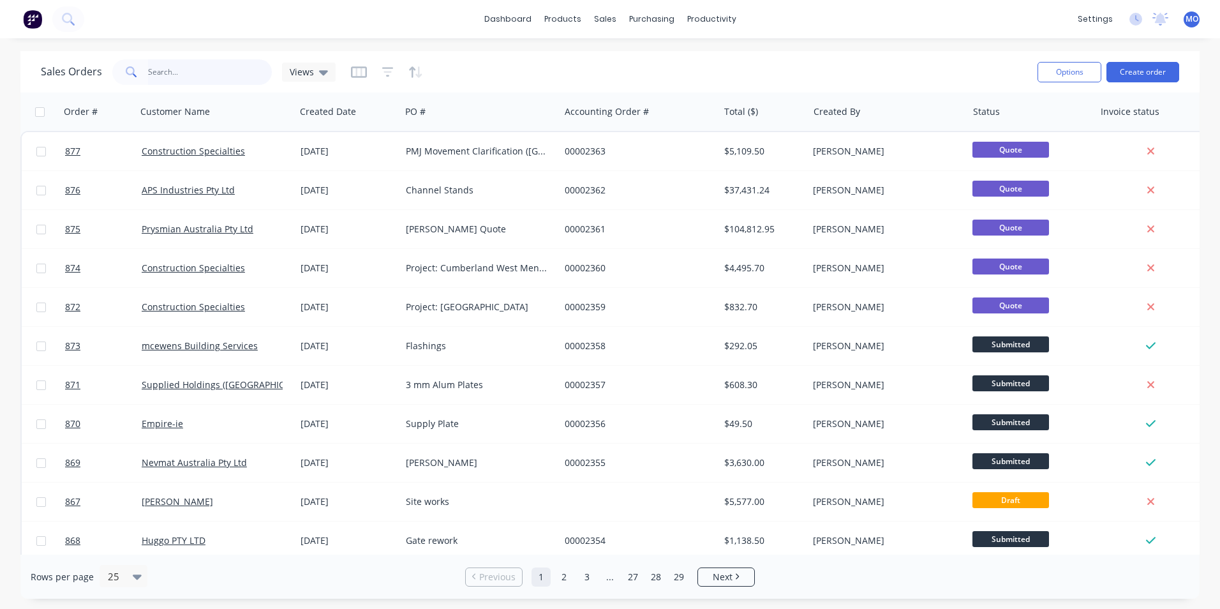
click at [151, 75] on input "text" at bounding box center [210, 72] width 124 height 26
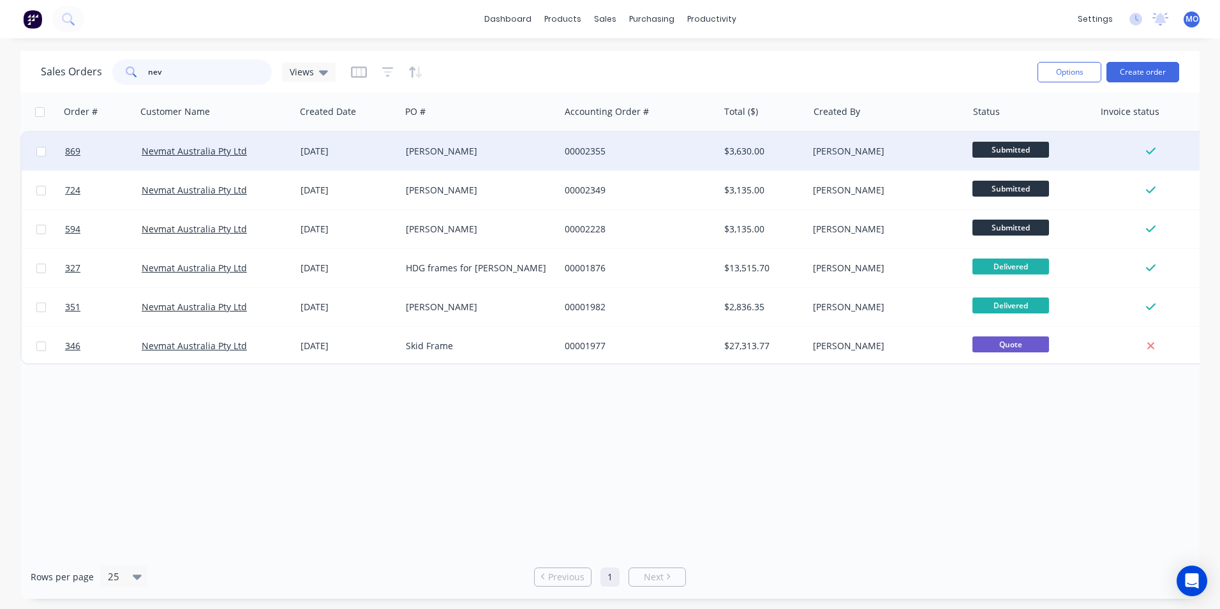
type input "nev"
click at [163, 140] on div "Nevmat Australia Pty Ltd" at bounding box center [216, 151] width 159 height 38
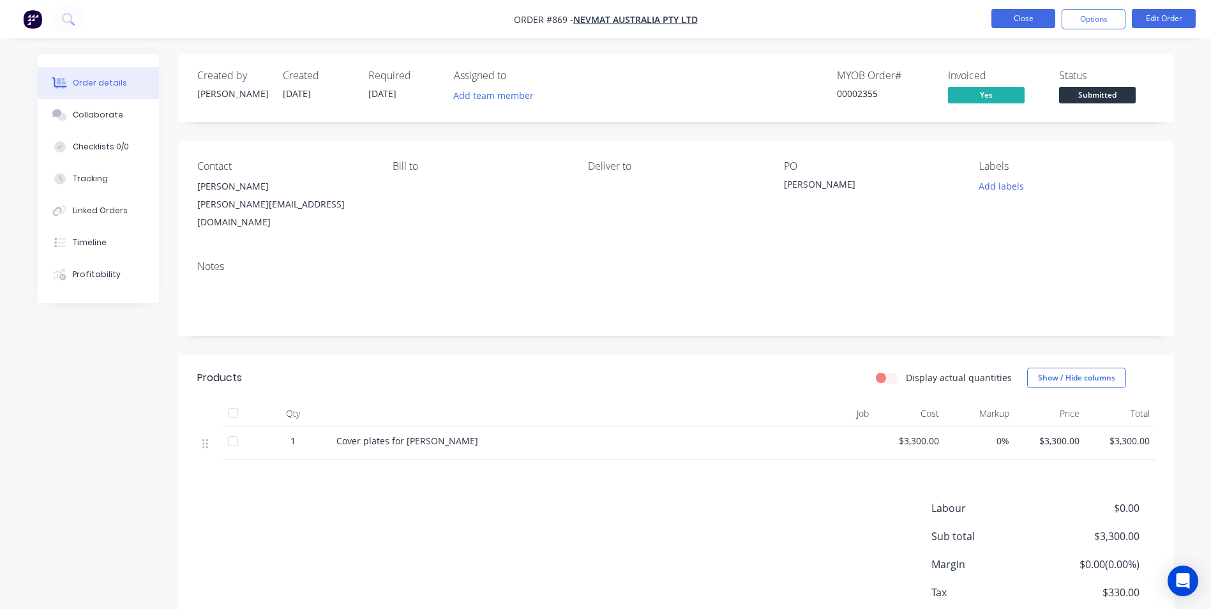
click at [1010, 19] on button "Close" at bounding box center [1023, 18] width 64 height 19
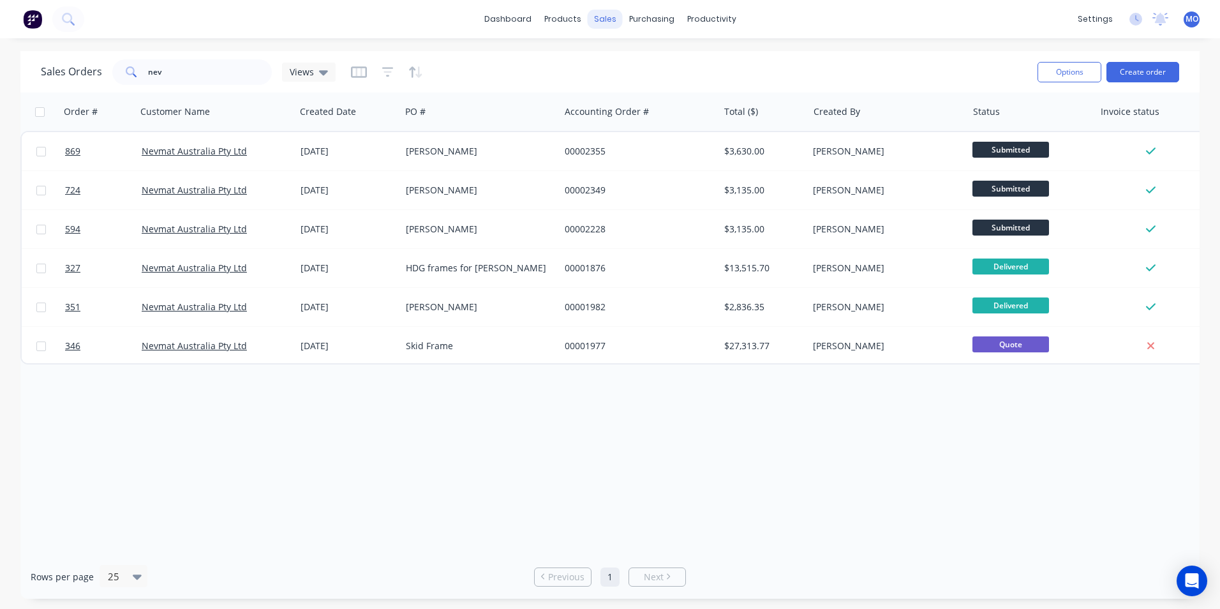
click at [598, 24] on div "sales" at bounding box center [605, 19] width 35 height 19
click at [657, 70] on link "Sales Orders" at bounding box center [672, 61] width 169 height 26
